Goal: Task Accomplishment & Management: Complete application form

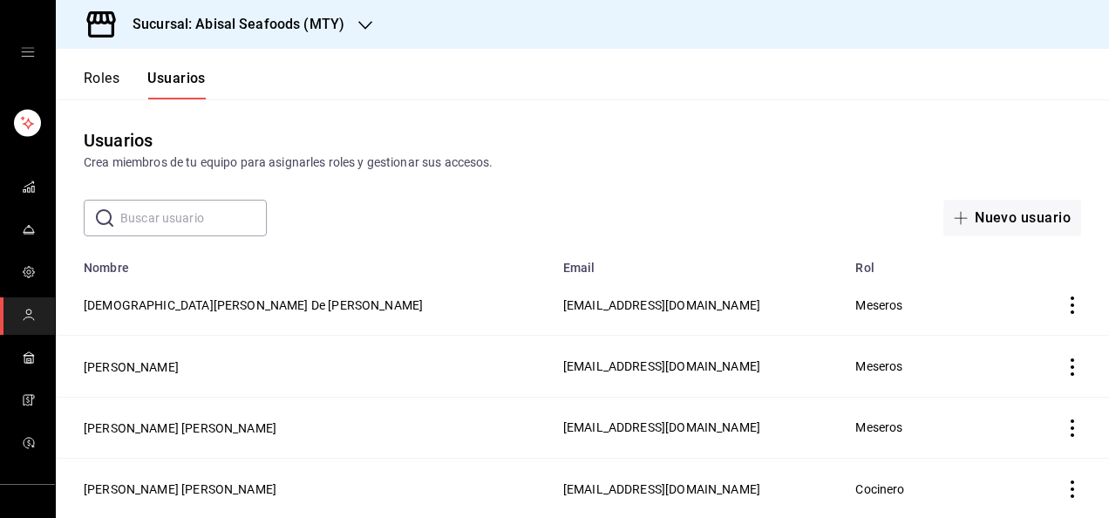
scroll to position [828, 0]
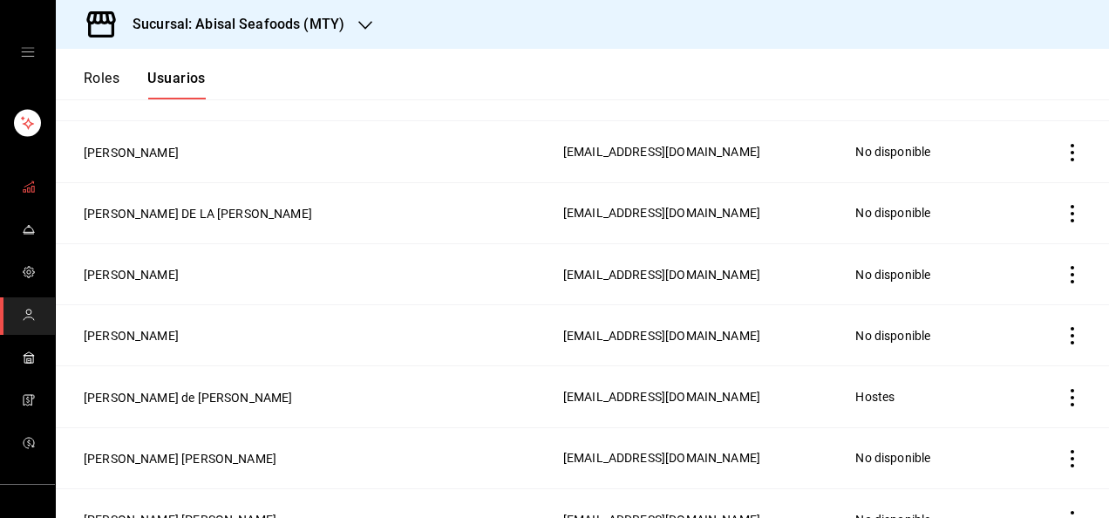
click at [28, 187] on icon "mailbox folders" at bounding box center [29, 187] width 14 height 14
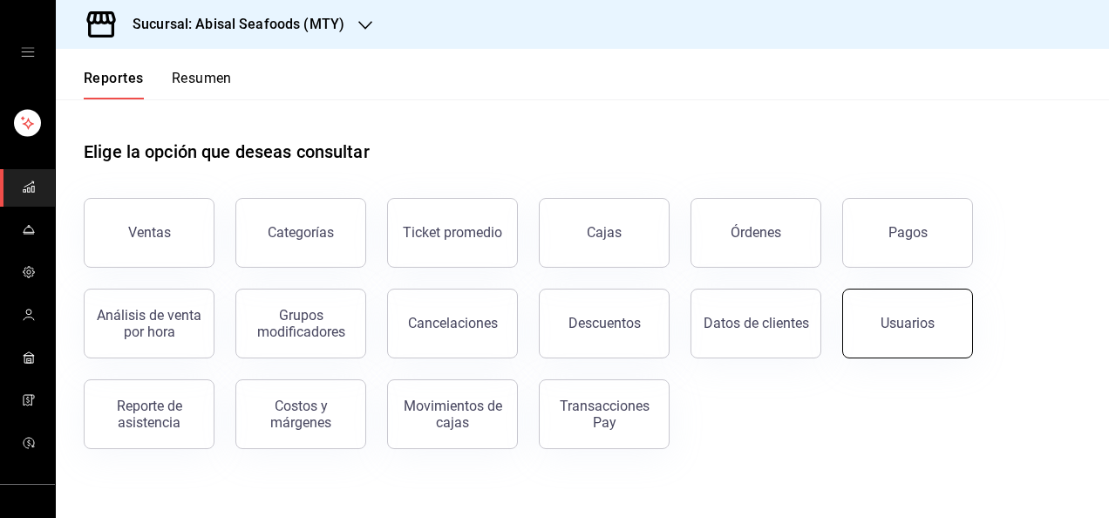
click at [909, 311] on button "Usuarios" at bounding box center [907, 324] width 131 height 70
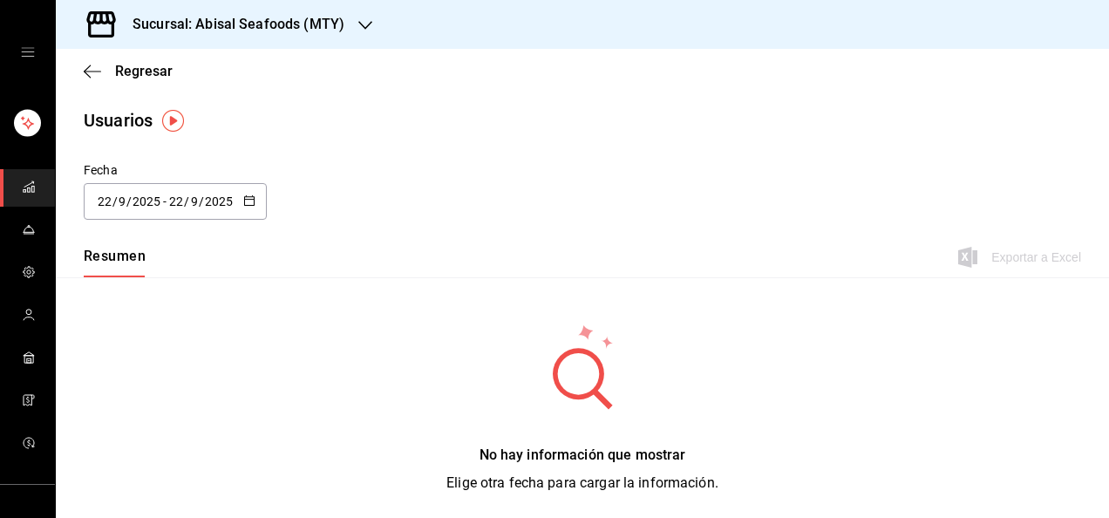
click at [190, 209] on div "[DATE] [DATE] - [DATE] [DATE]" at bounding box center [175, 201] width 183 height 37
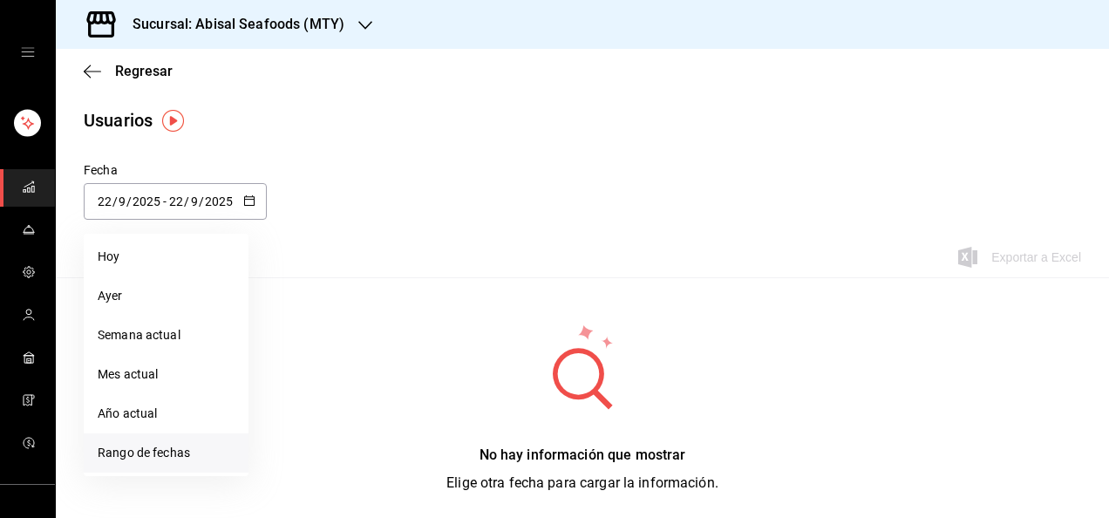
click at [143, 447] on li "Rango de fechas" at bounding box center [166, 452] width 165 height 39
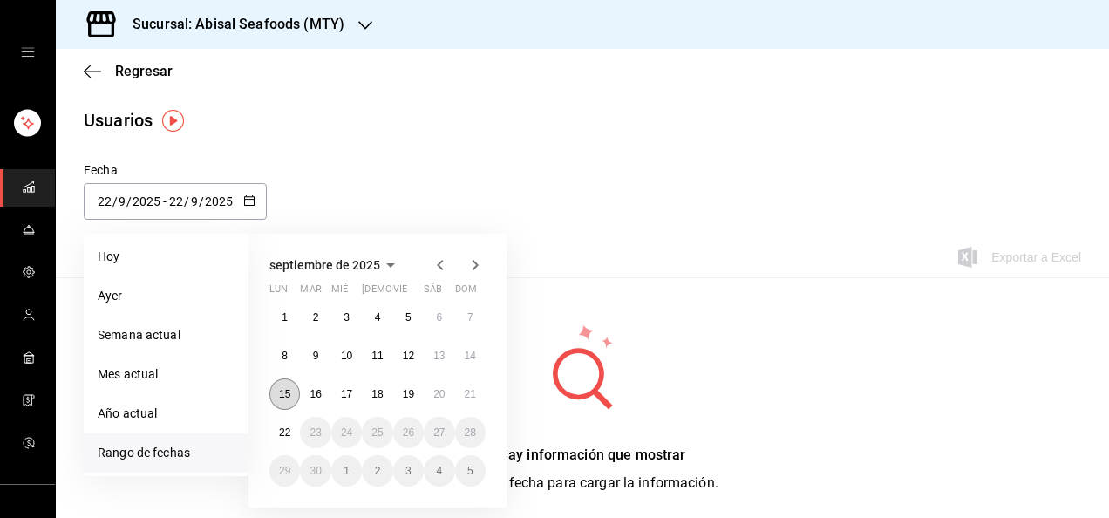
click at [281, 395] on abbr "15" at bounding box center [284, 394] width 11 height 12
click at [475, 400] on button "21" at bounding box center [470, 393] width 31 height 31
type input "[DATE]"
type input "15"
type input "[DATE]"
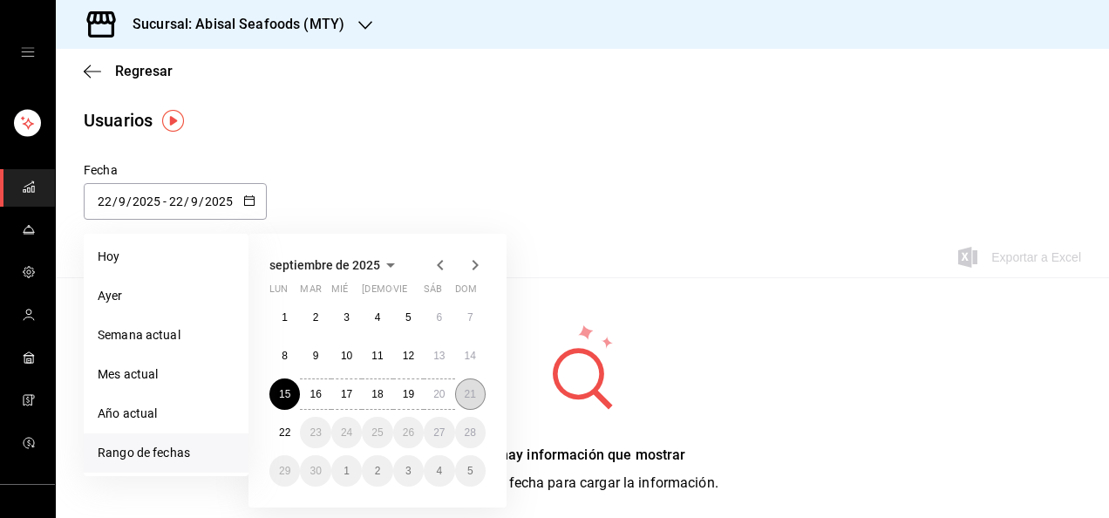
type input "21"
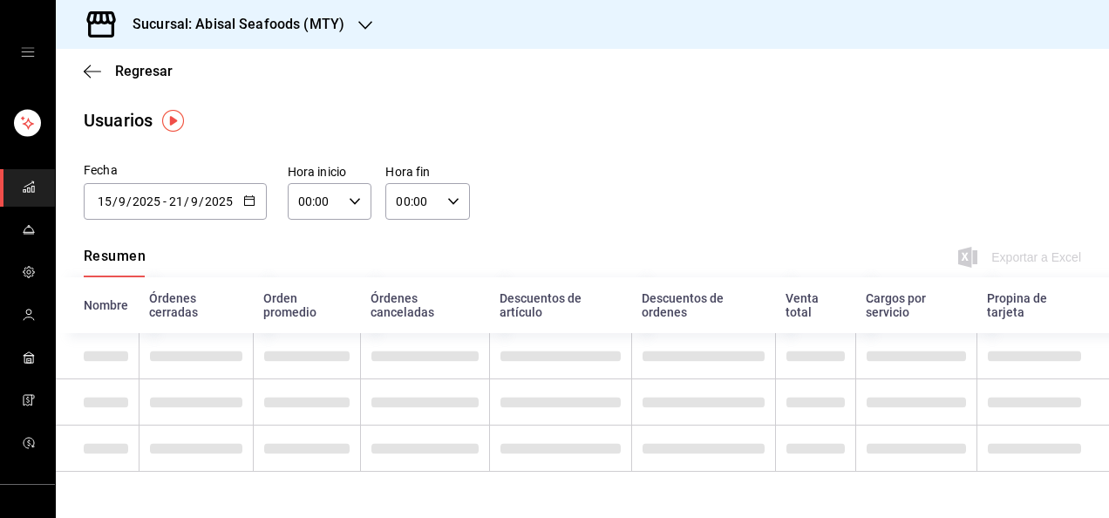
click at [447, 205] on icon "button" at bounding box center [453, 201] width 12 height 12
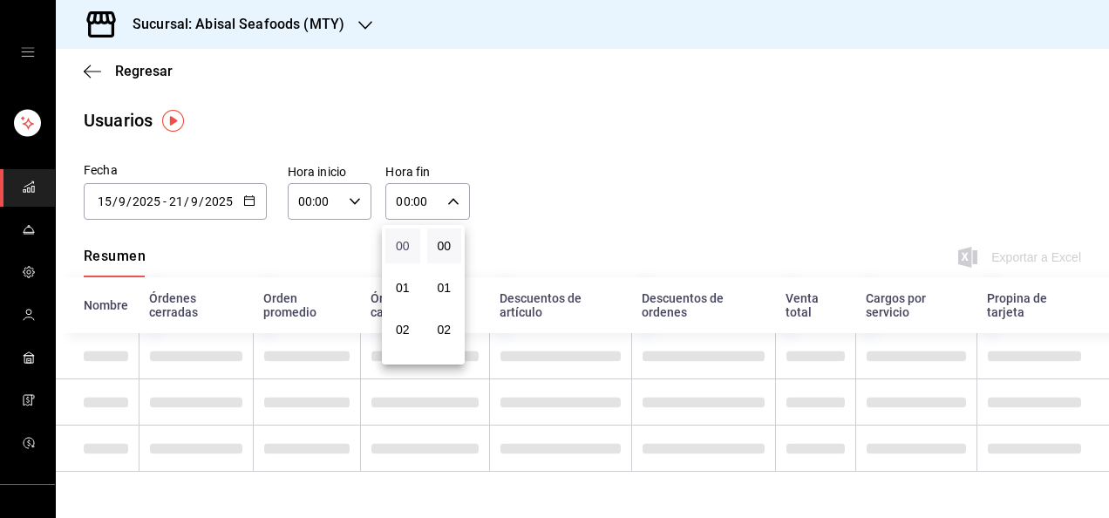
click at [406, 242] on span "00" at bounding box center [403, 246] width 14 height 14
click at [407, 354] on button "23" at bounding box center [402, 343] width 35 height 35
type input "23:00"
click at [443, 244] on span "00" at bounding box center [445, 246] width 14 height 14
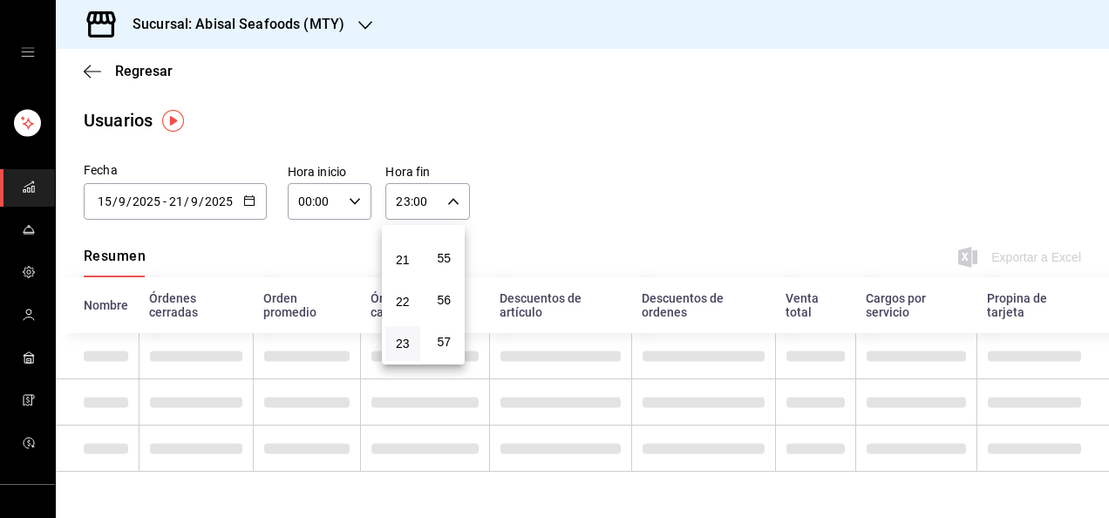
scroll to position [2372, 0]
click at [444, 337] on span "59" at bounding box center [445, 344] width 14 height 14
type input "23:59"
click at [584, 195] on div at bounding box center [554, 259] width 1109 height 518
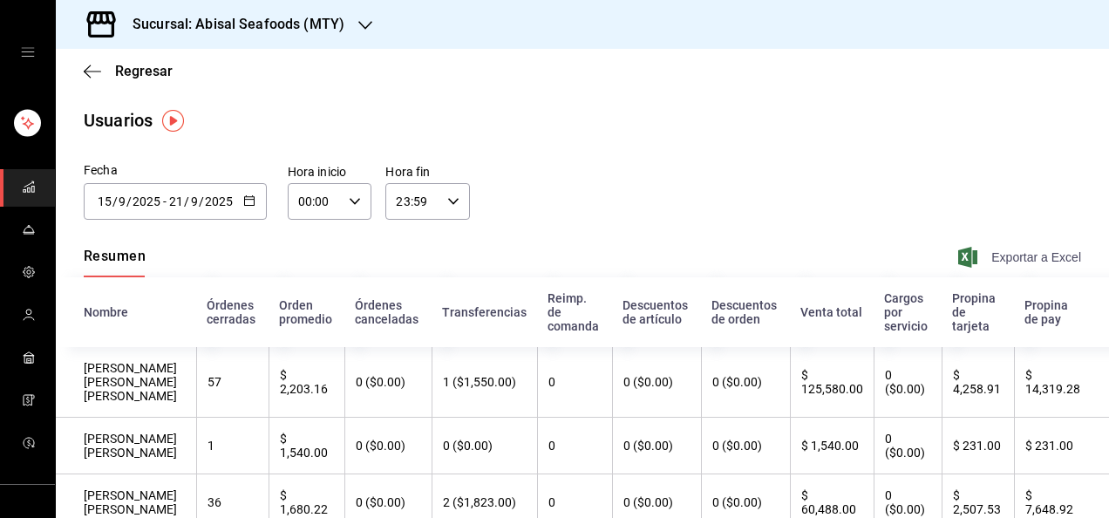
click at [1019, 250] on span "Exportar a Excel" at bounding box center [1021, 257] width 119 height 21
click at [147, 67] on span "Regresar" at bounding box center [144, 71] width 58 height 17
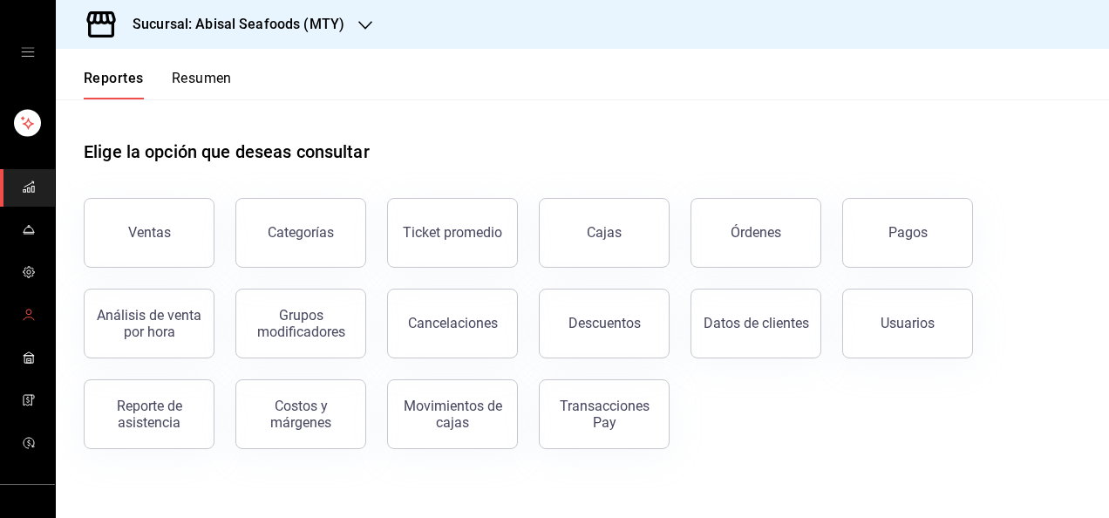
click at [22, 314] on icon "mailbox folders" at bounding box center [29, 315] width 14 height 14
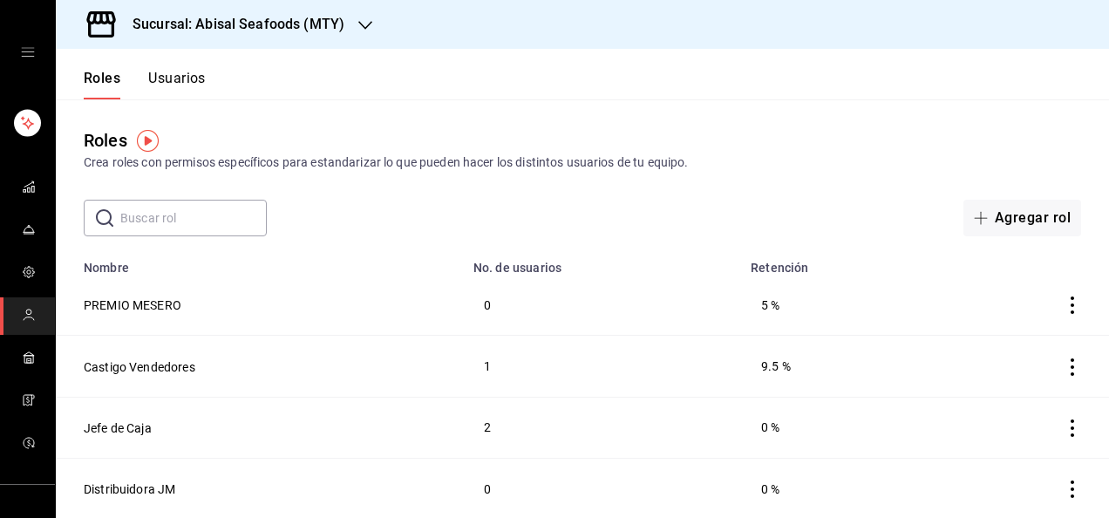
click at [185, 80] on button "Usuarios" at bounding box center [177, 85] width 58 height 30
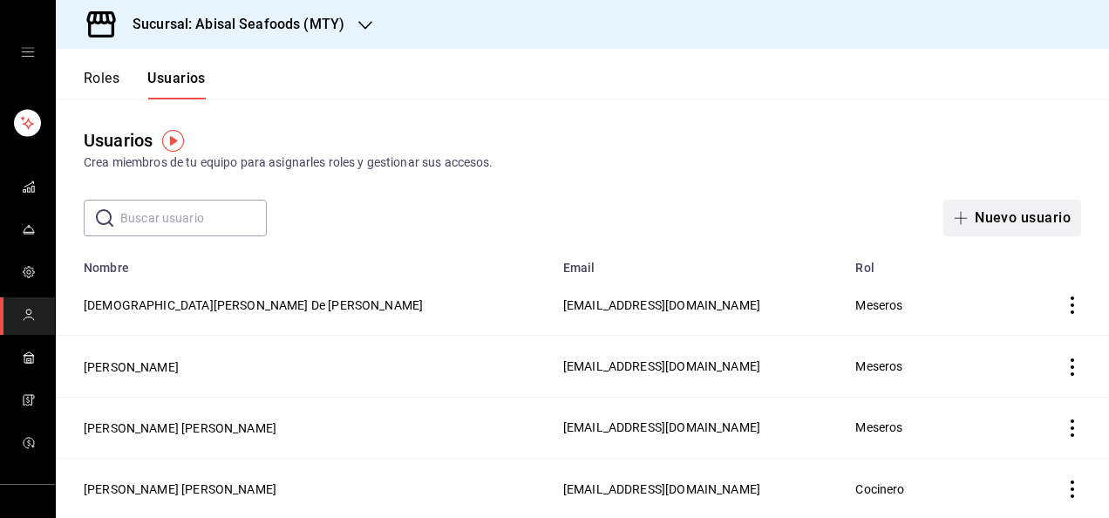
click at [954, 213] on icon "button" at bounding box center [961, 218] width 14 height 14
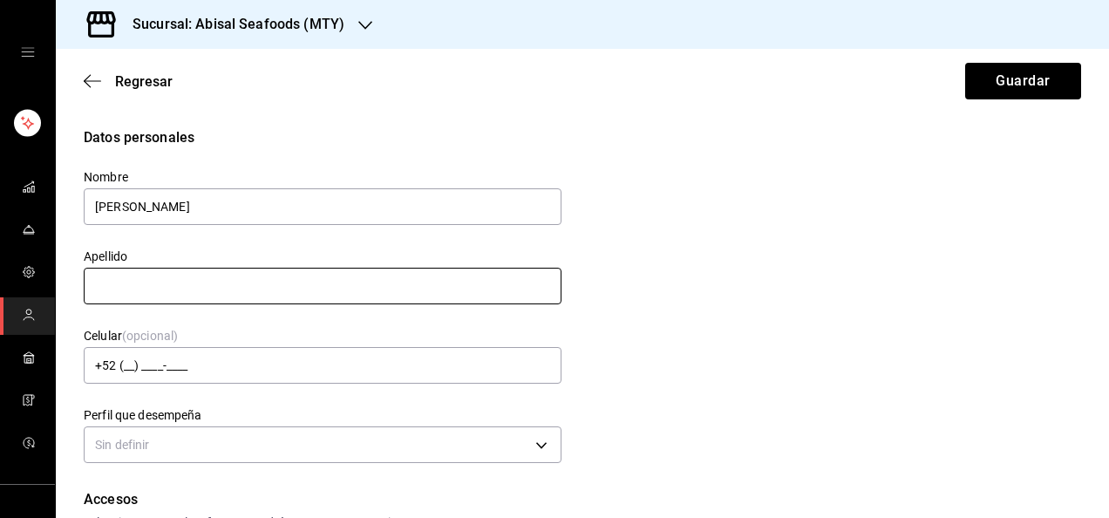
type input "[PERSON_NAME]"
click at [494, 281] on input "text" at bounding box center [323, 286] width 478 height 37
type input "[PERSON_NAME]"
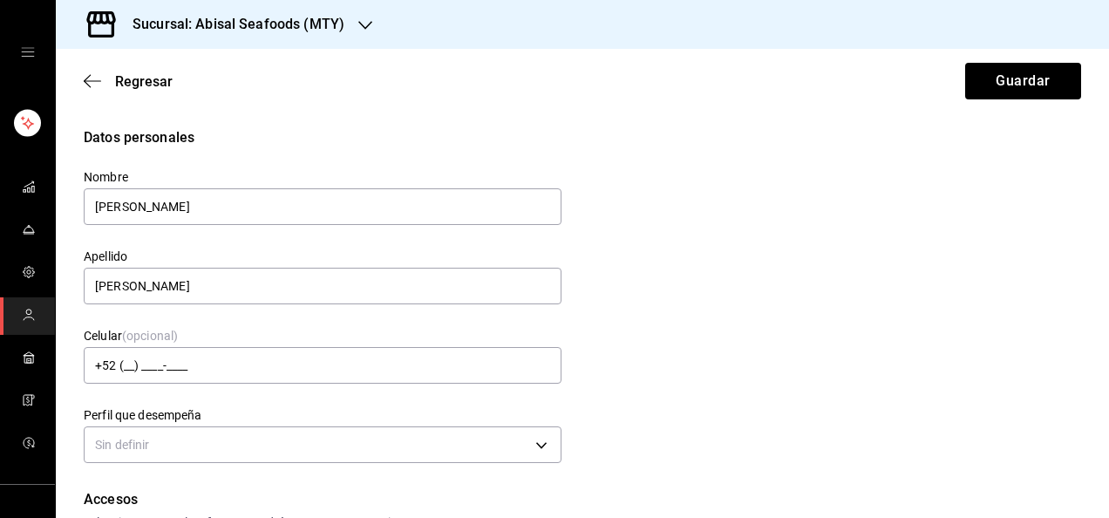
click at [563, 284] on div "Datos personales Nombre [PERSON_NAME] [PERSON_NAME] Celular (opcional) +52 (__)…" at bounding box center [583, 297] width 998 height 341
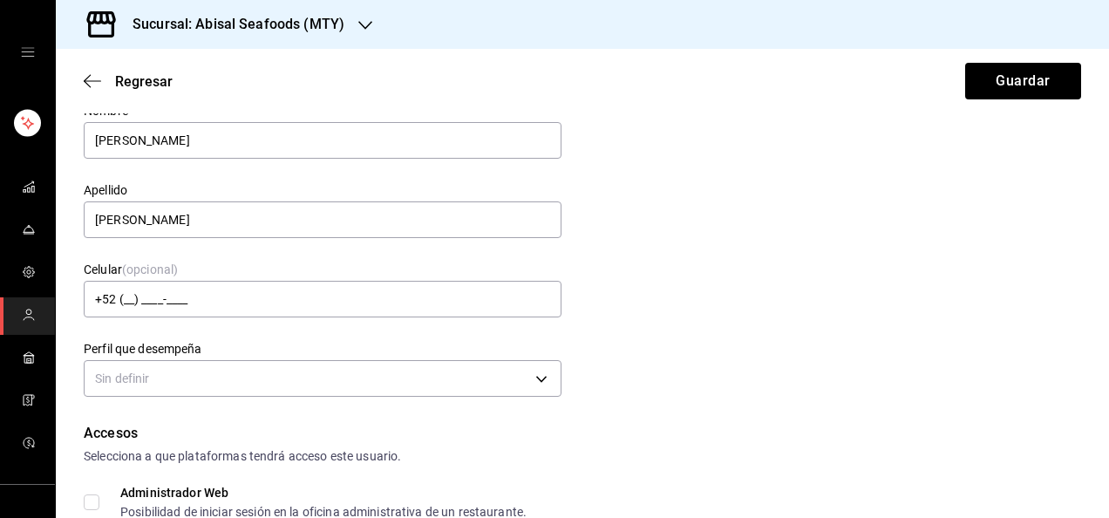
scroll to position [70, 0]
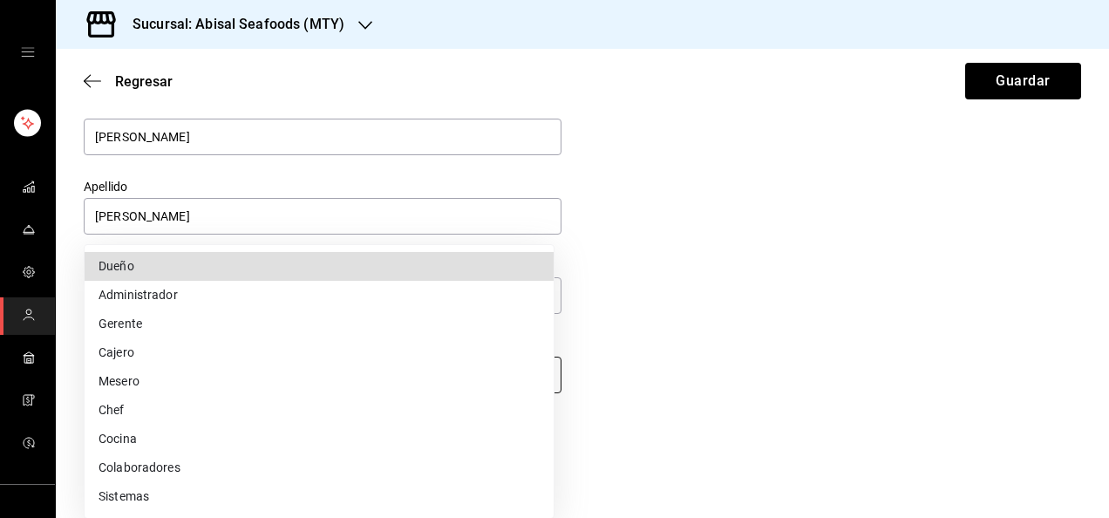
click at [532, 380] on body "Sucursal: Abisal Seafoods (MTY) Regresar Guardar Datos personales Nombre [PERSO…" at bounding box center [554, 259] width 1109 height 518
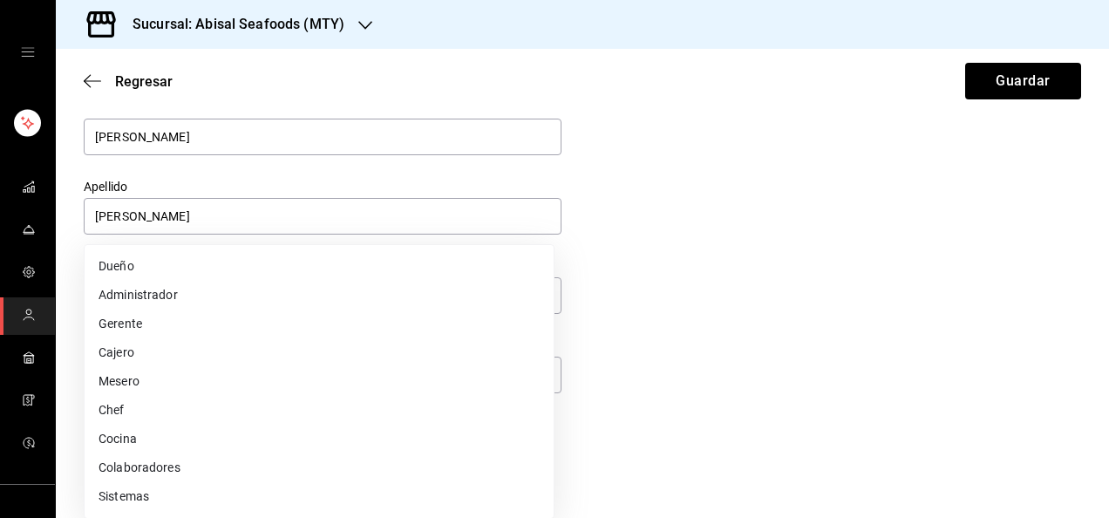
click at [338, 441] on li "Cocina" at bounding box center [319, 439] width 469 height 29
type input "KITCHEN"
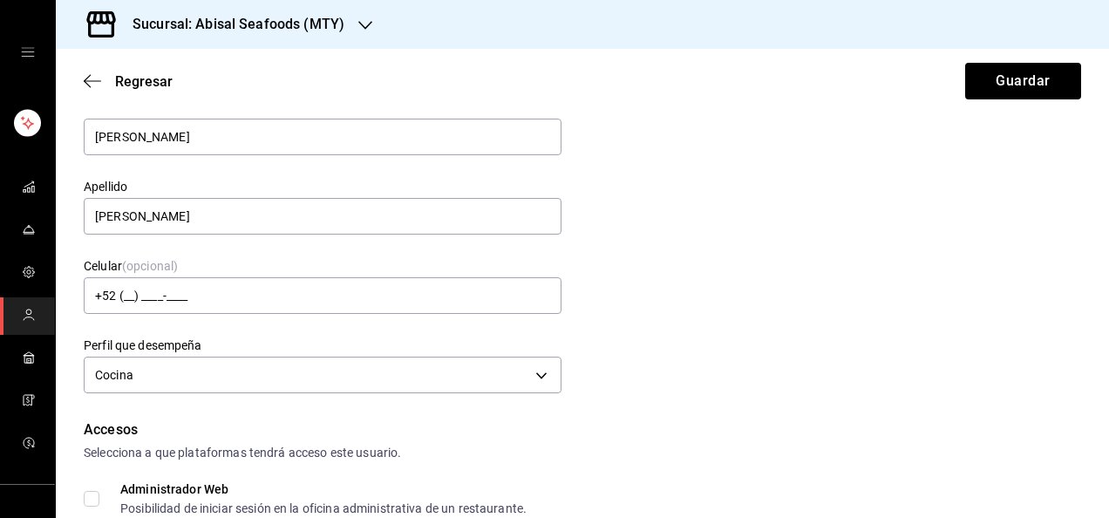
click at [666, 380] on div "Datos personales Nombre [PERSON_NAME] [PERSON_NAME] Celular (opcional) +52 (__)…" at bounding box center [583, 228] width 998 height 341
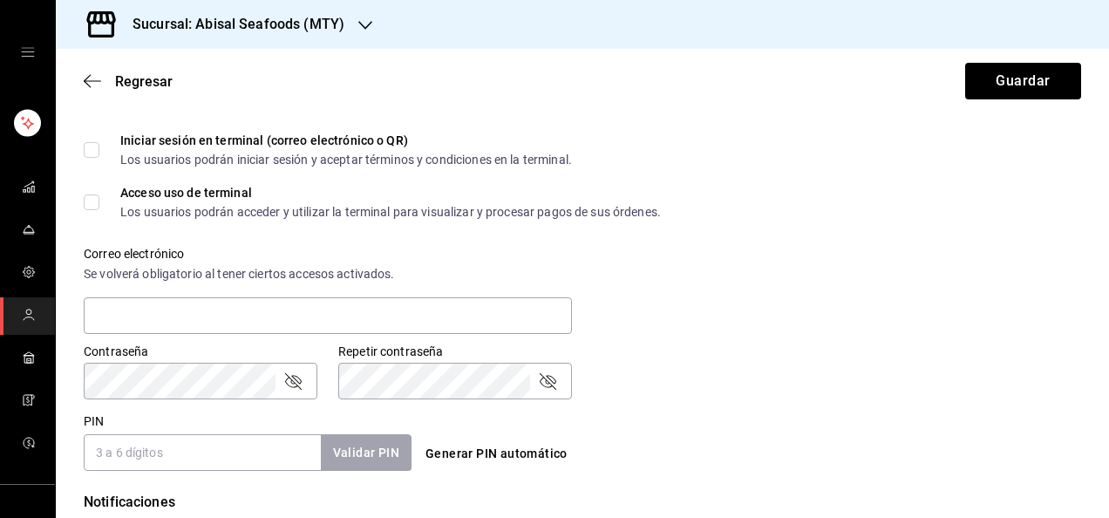
scroll to position [558, 0]
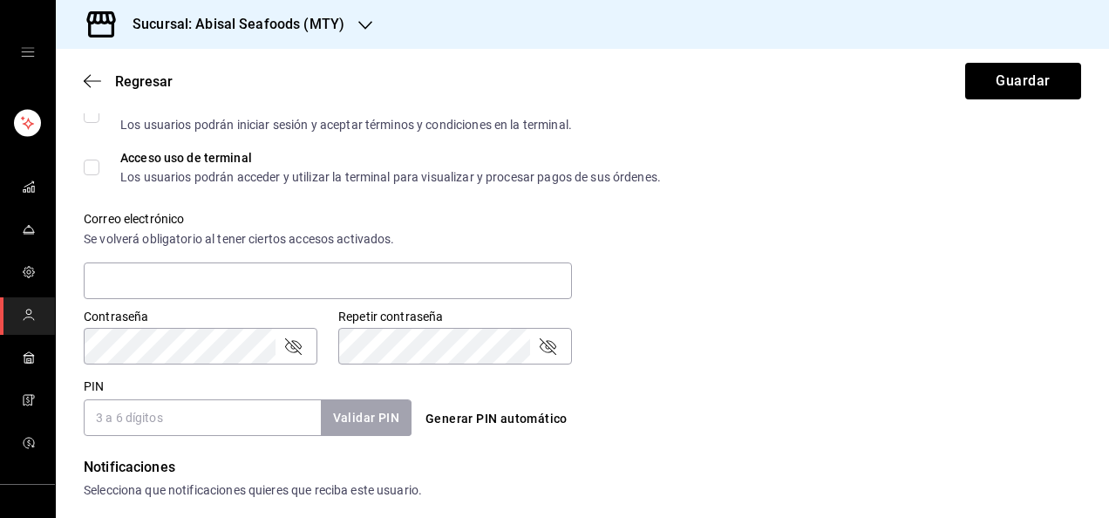
click at [249, 426] on input "PIN" at bounding box center [202, 417] width 237 height 37
type input "1963"
click at [370, 408] on button "Validar PIN" at bounding box center [365, 417] width 92 height 37
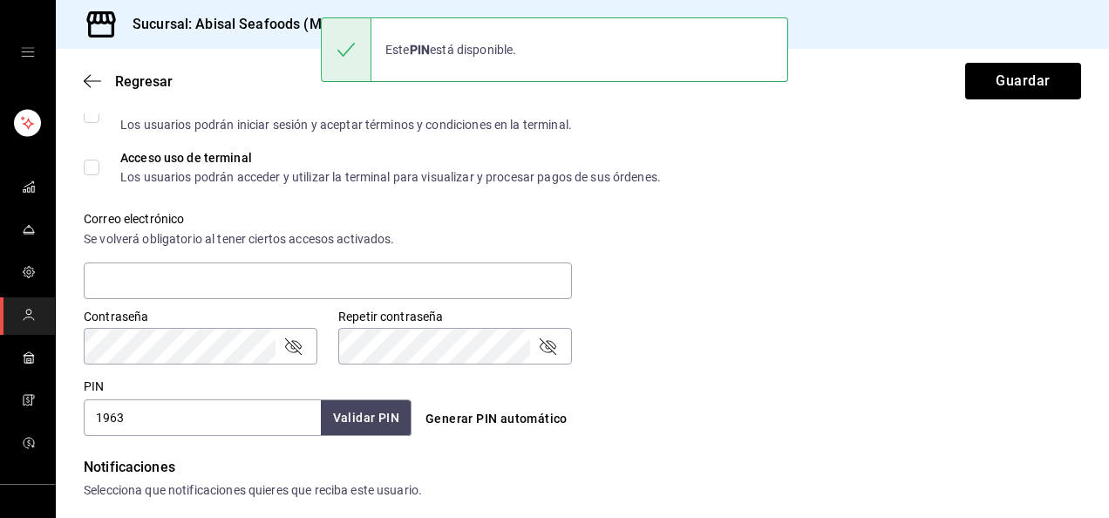
click at [655, 348] on div "Contraseña Contraseña Repetir contraseña Repetir contraseña" at bounding box center [572, 326] width 1018 height 77
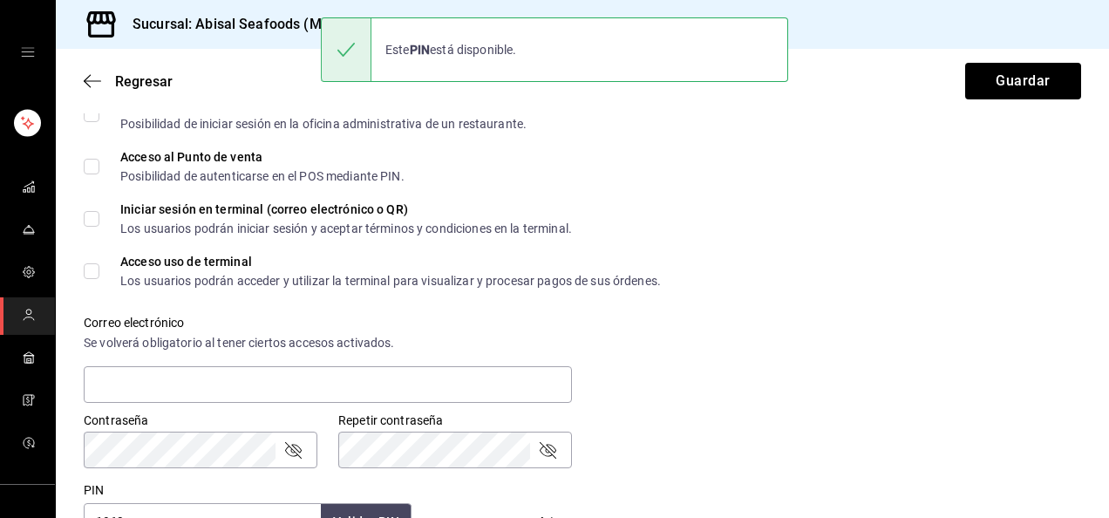
scroll to position [419, 0]
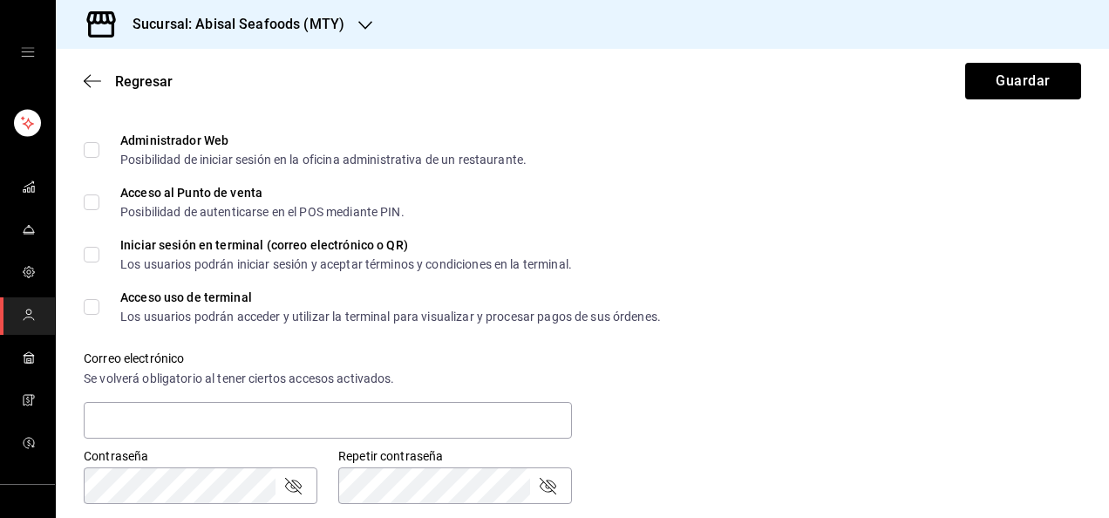
click at [92, 199] on input "Acceso al Punto de venta Posibilidad de autenticarse en el POS mediante PIN." at bounding box center [92, 202] width 16 height 16
checkbox input "true"
click at [776, 253] on div "Iniciar sesión en terminal (correo electrónico o QR) Los usuarios podrán inicia…" at bounding box center [583, 254] width 998 height 31
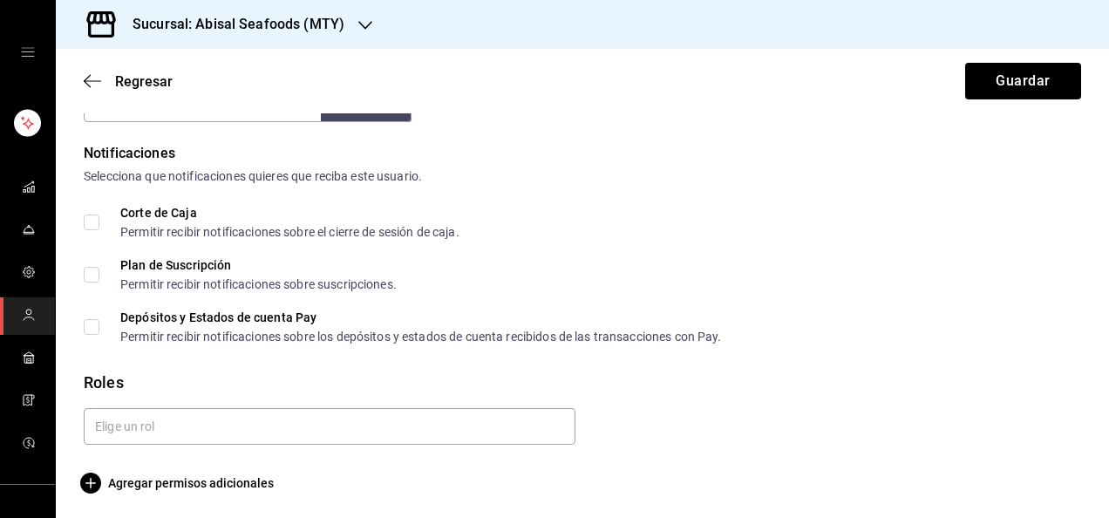
scroll to position [875, 0]
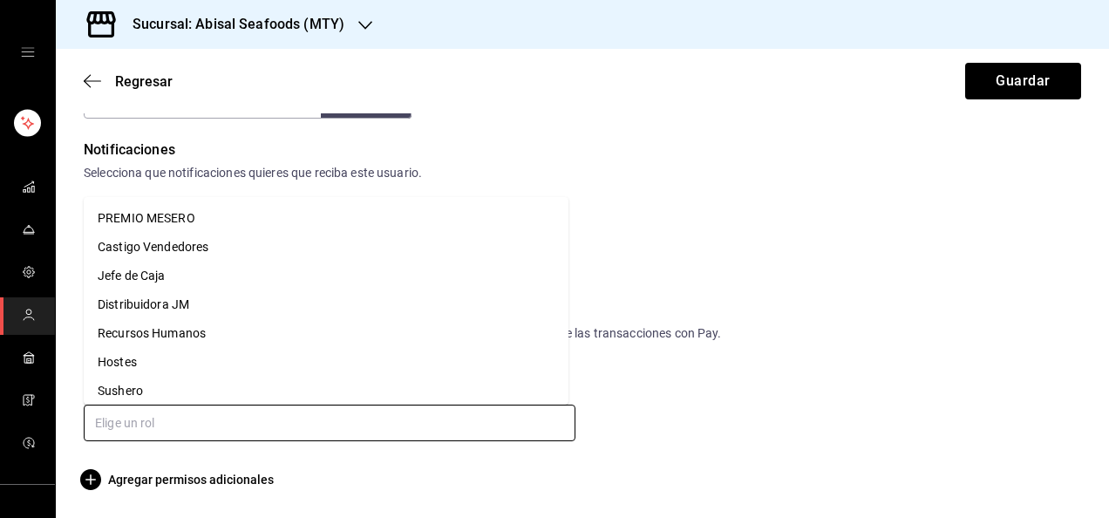
click at [532, 415] on input "text" at bounding box center [330, 423] width 492 height 37
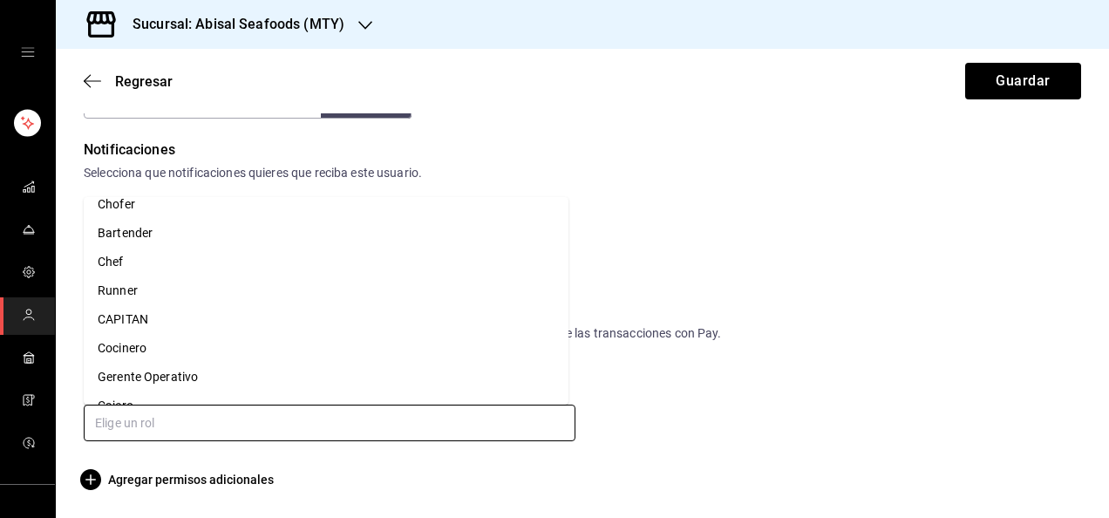
scroll to position [279, 0]
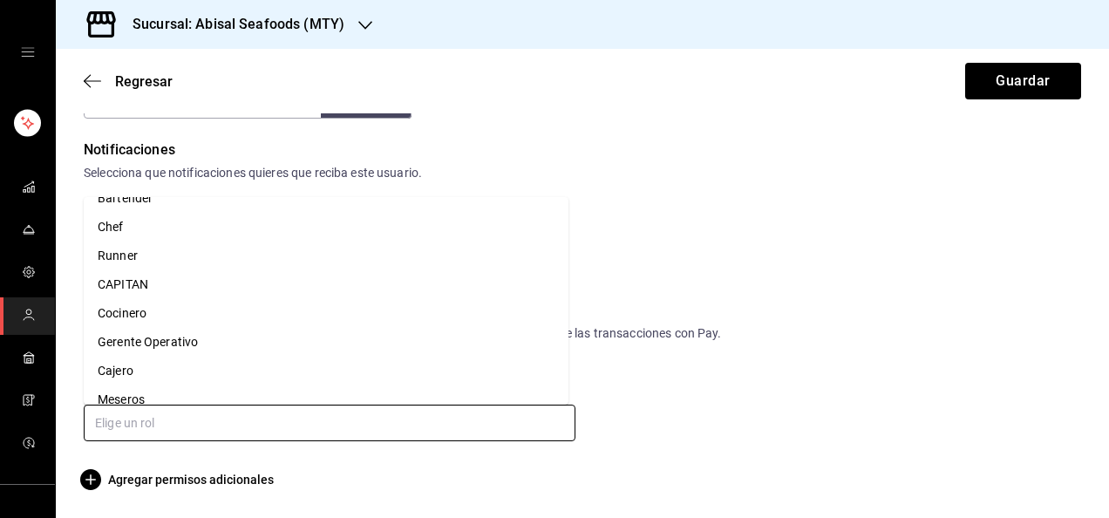
click at [328, 305] on li "Cocinero" at bounding box center [326, 313] width 485 height 29
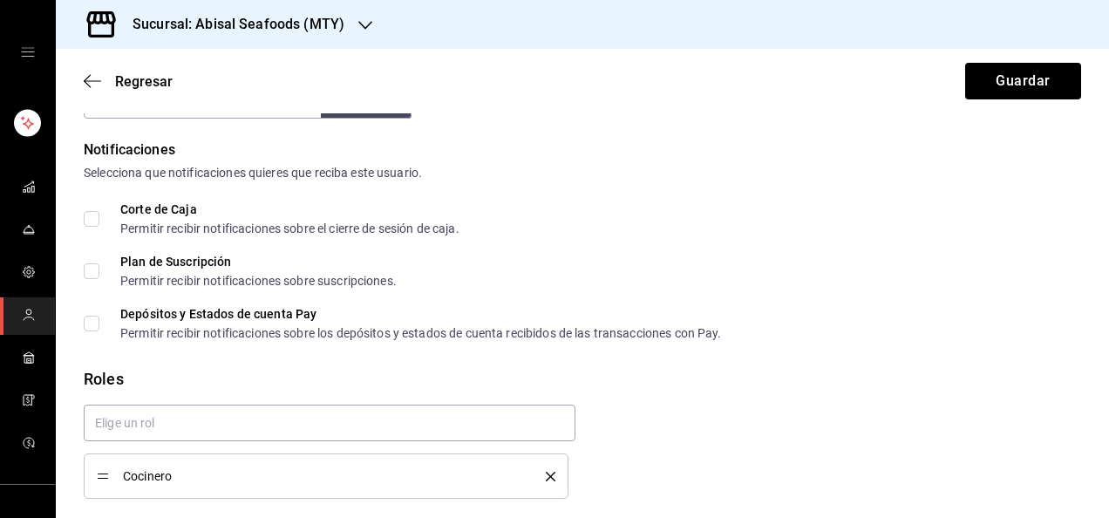
click at [1024, 206] on div "Corte de Caja Permitir recibir notificaciones sobre el cierre de sesión de caja." at bounding box center [583, 218] width 998 height 31
click at [991, 84] on button "Guardar" at bounding box center [1023, 81] width 116 height 37
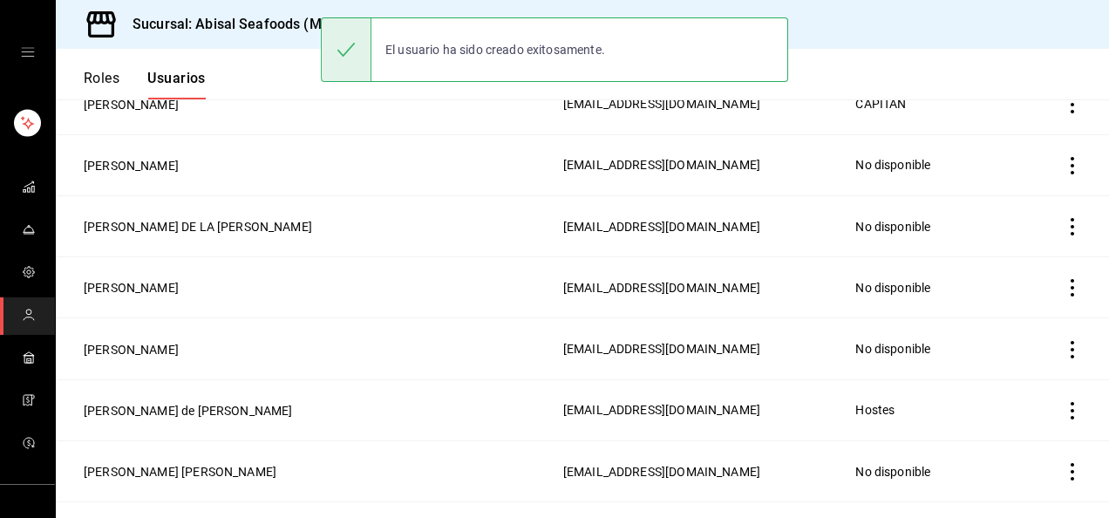
scroll to position [936, 0]
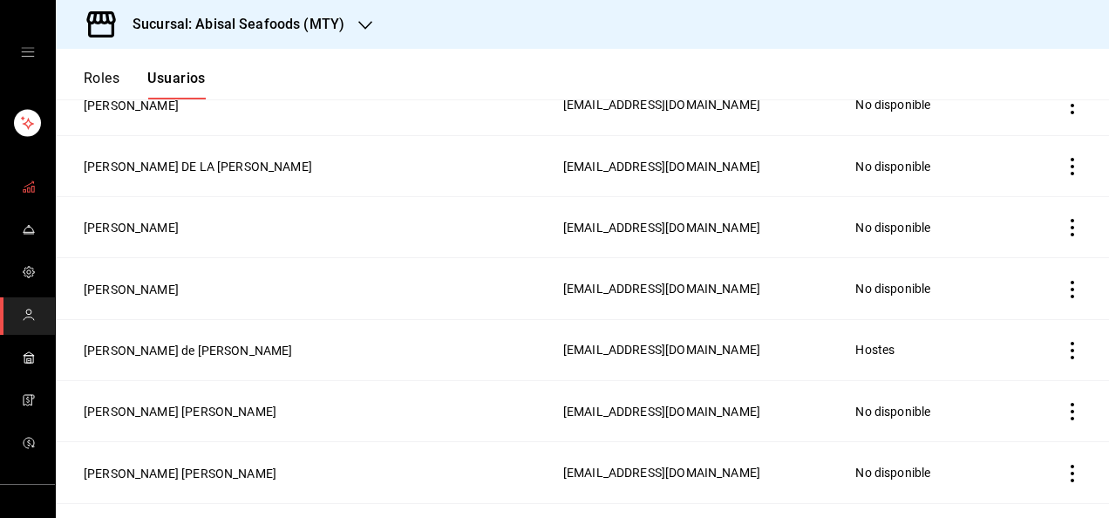
click at [24, 185] on icon "mailbox folders" at bounding box center [29, 187] width 14 height 14
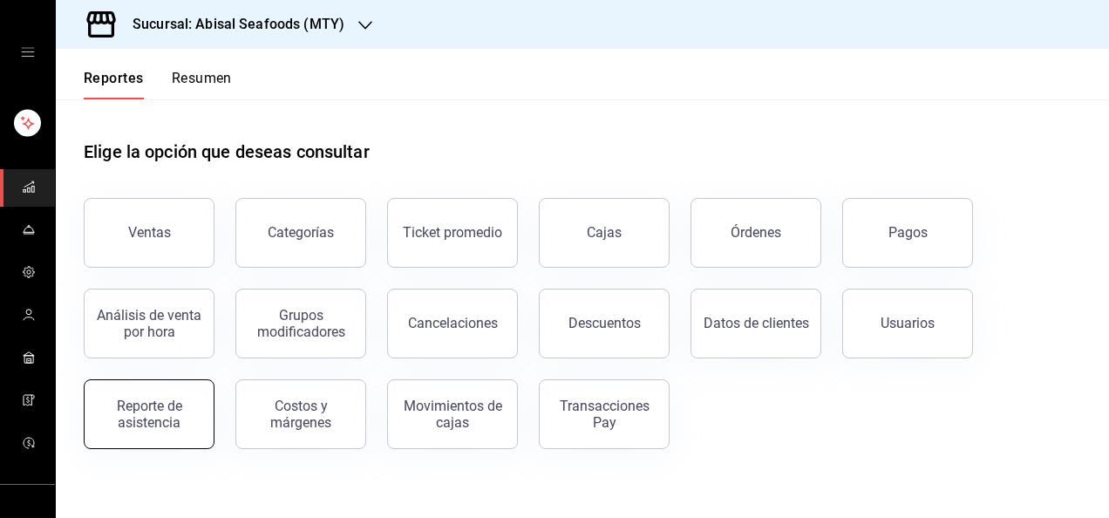
click at [179, 402] on div "Reporte de asistencia" at bounding box center [149, 414] width 108 height 33
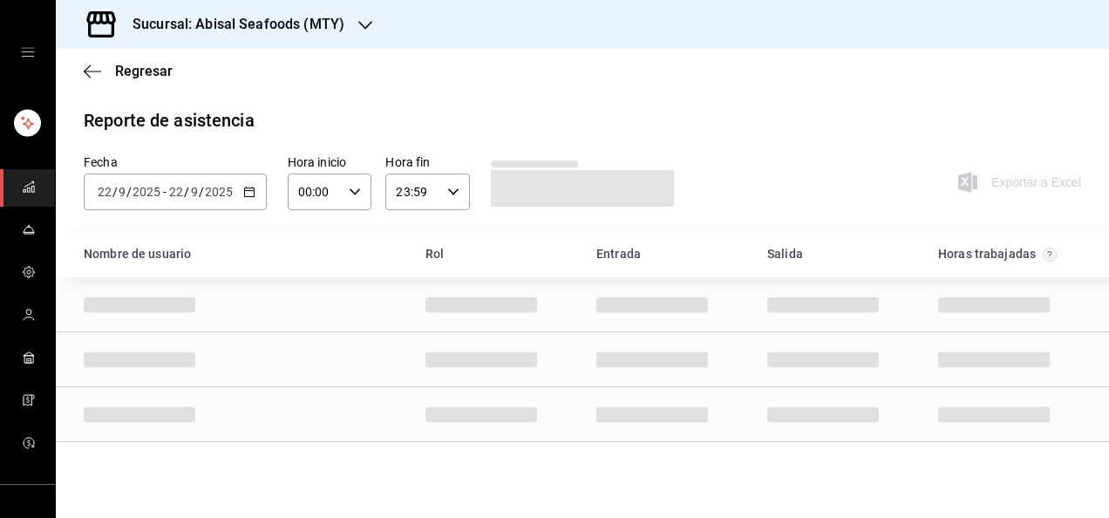
click at [22, 193] on span "mailbox folders" at bounding box center [29, 188] width 14 height 24
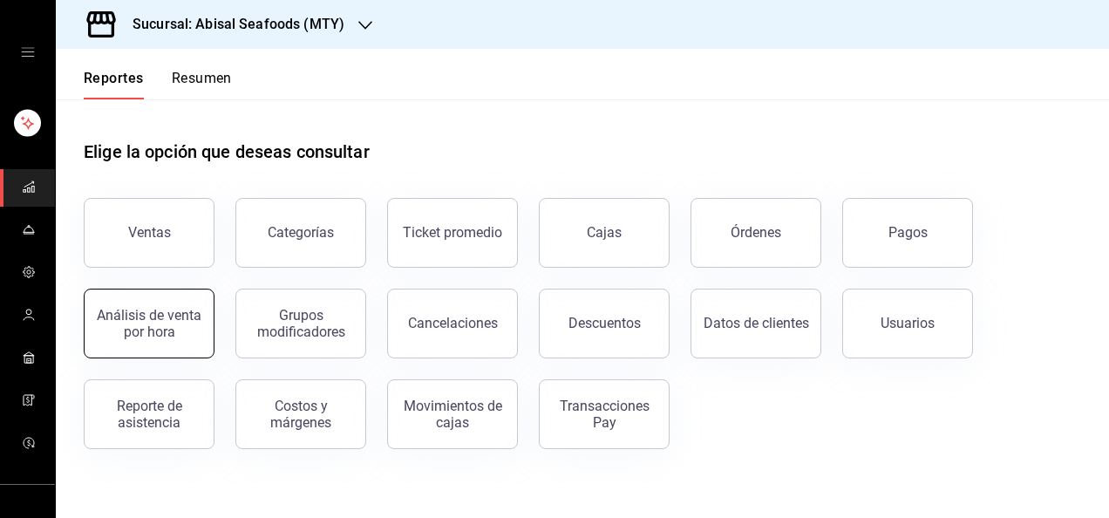
click at [157, 328] on div "Análisis de venta por hora" at bounding box center [149, 323] width 108 height 33
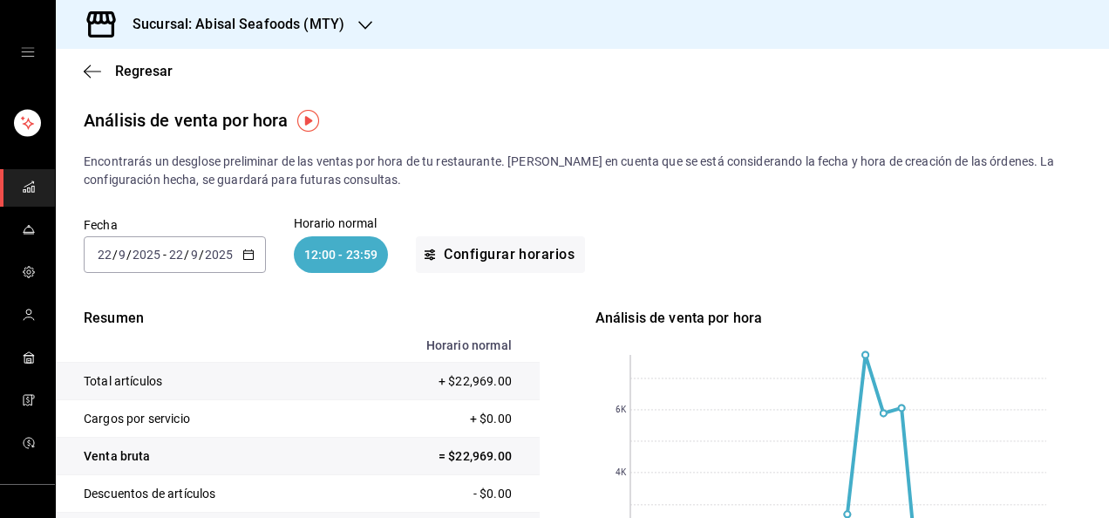
click at [195, 254] on input "9" at bounding box center [194, 255] width 9 height 14
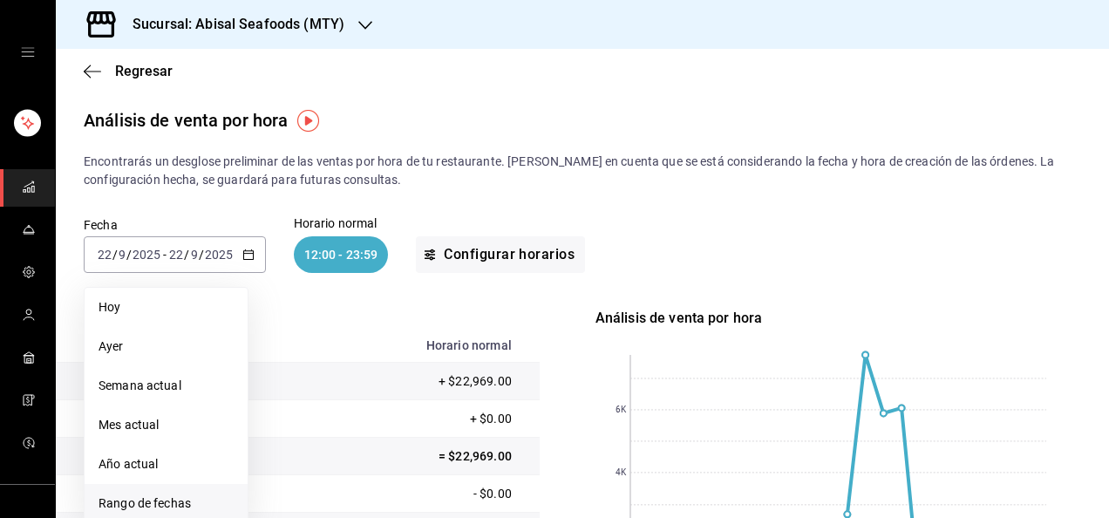
click at [146, 507] on span "Rango de fechas" at bounding box center [166, 503] width 135 height 18
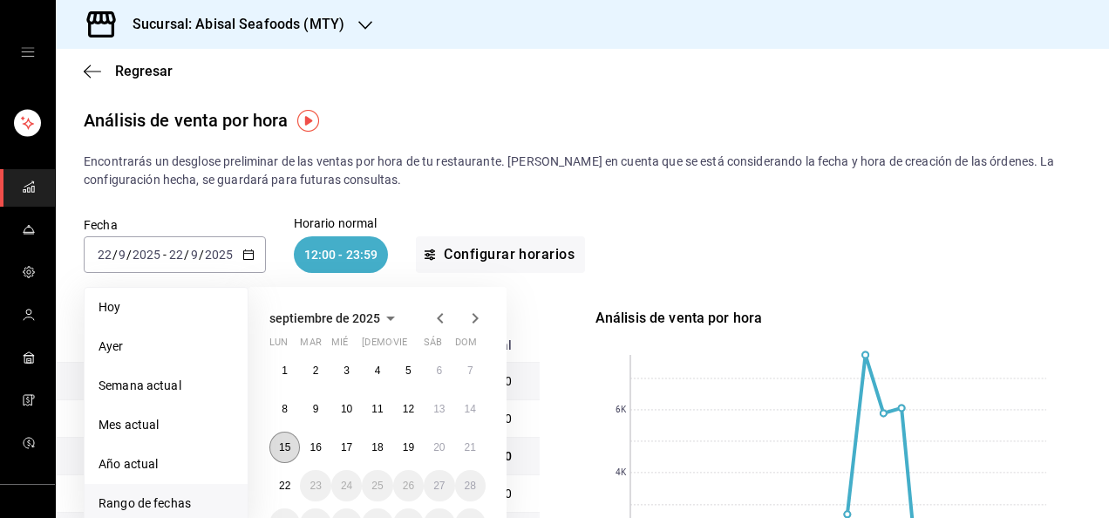
click at [289, 443] on abbr "15" at bounding box center [284, 447] width 11 height 12
click at [466, 448] on abbr "21" at bounding box center [470, 447] width 11 height 12
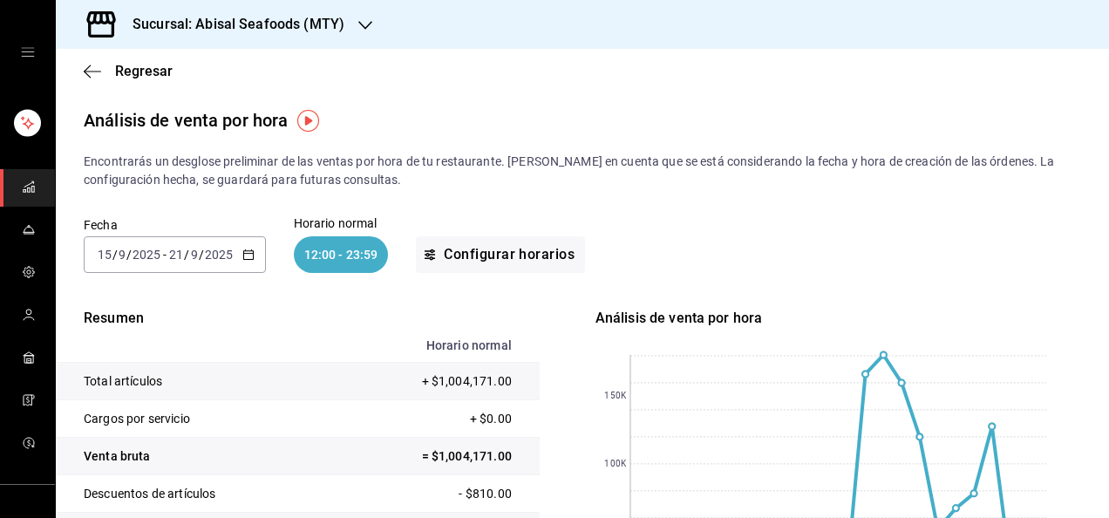
click at [862, 286] on div "Fecha [DATE] [DATE] - [DATE] [DATE] Horario normal 12:00 - 23:59 Configurar hor…" at bounding box center [583, 245] width 998 height 112
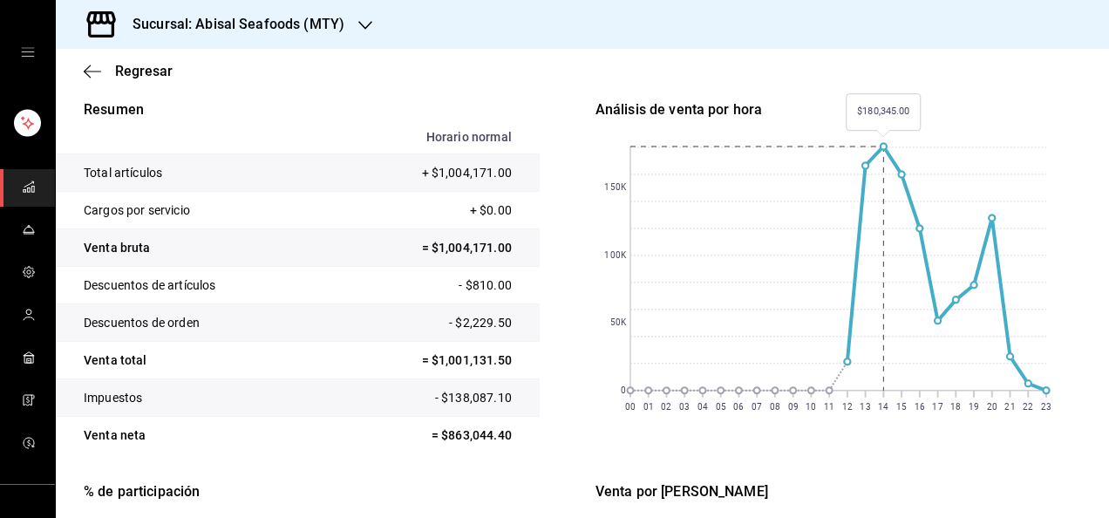
scroll to position [209, 0]
